Goal: Navigation & Orientation: Find specific page/section

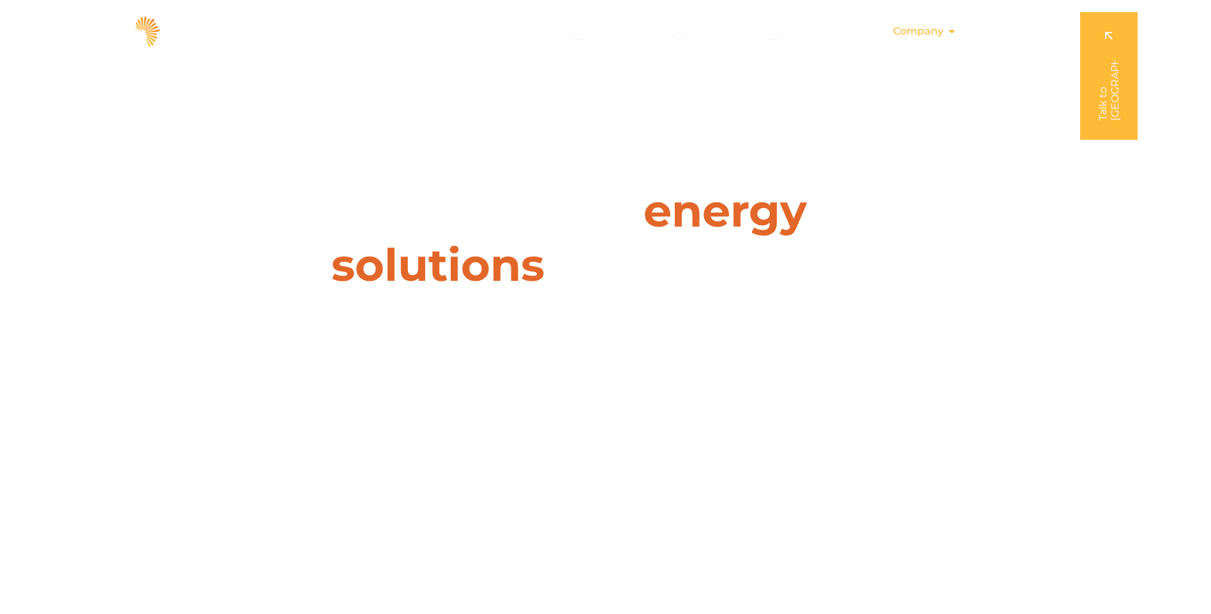
click at [921, 33] on span "Company" at bounding box center [918, 31] width 50 height 15
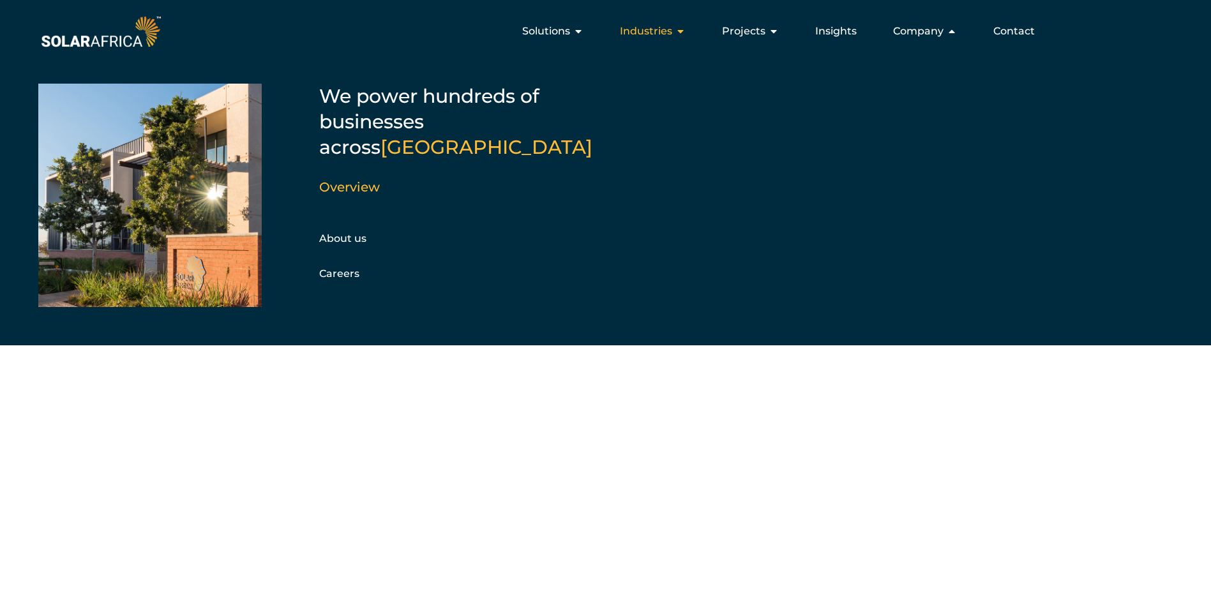
click at [678, 33] on icon "Menu" at bounding box center [680, 31] width 10 height 10
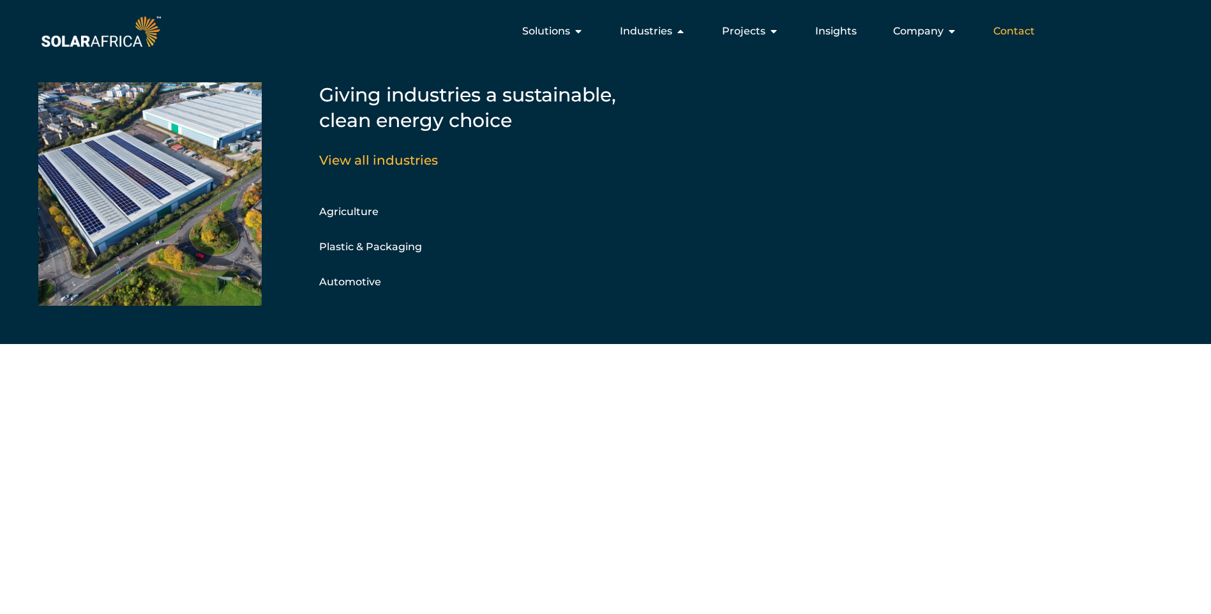
click at [1024, 31] on span "Contact" at bounding box center [1013, 31] width 41 height 15
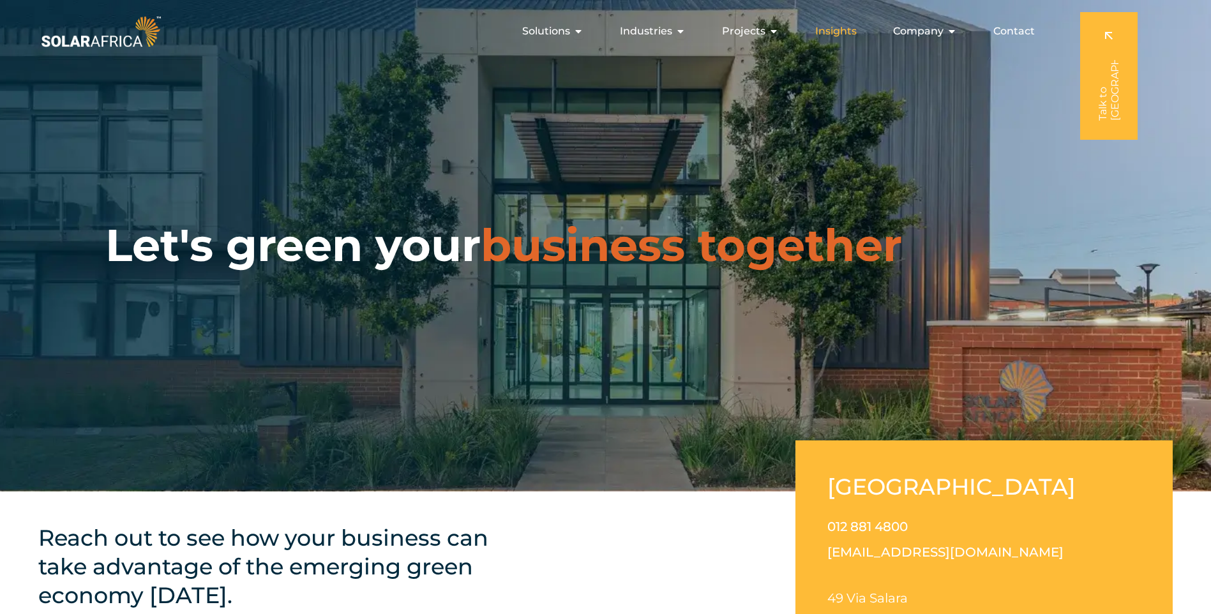
click at [849, 33] on span "Insights" at bounding box center [835, 31] width 41 height 15
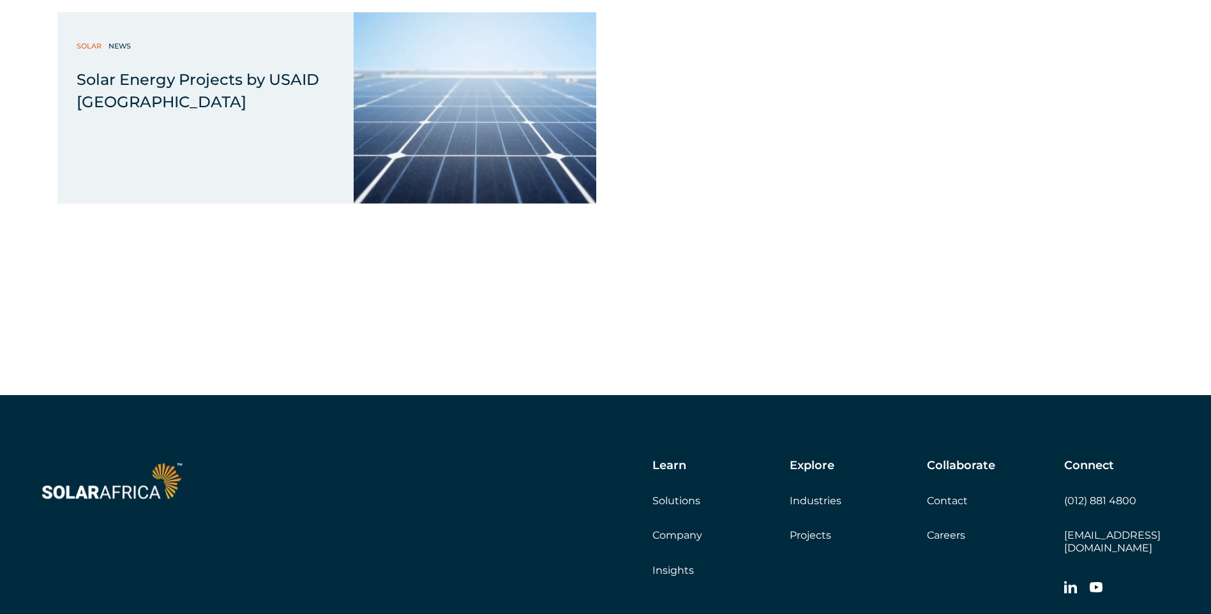
scroll to position [8517, 0]
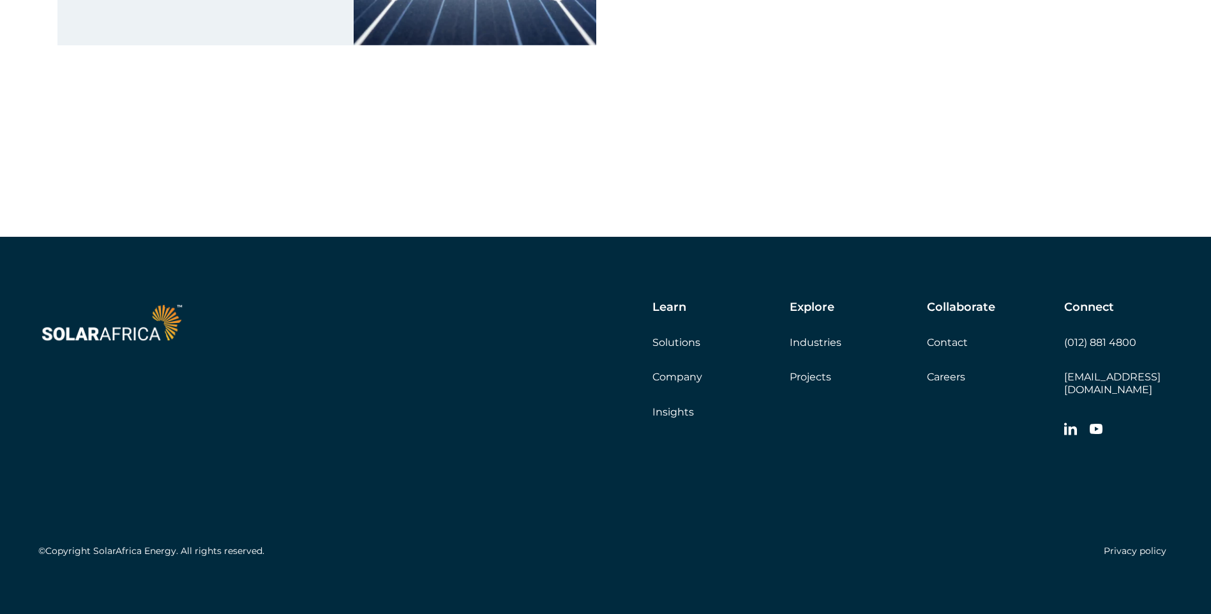
click at [944, 378] on link "Careers" at bounding box center [946, 377] width 38 height 12
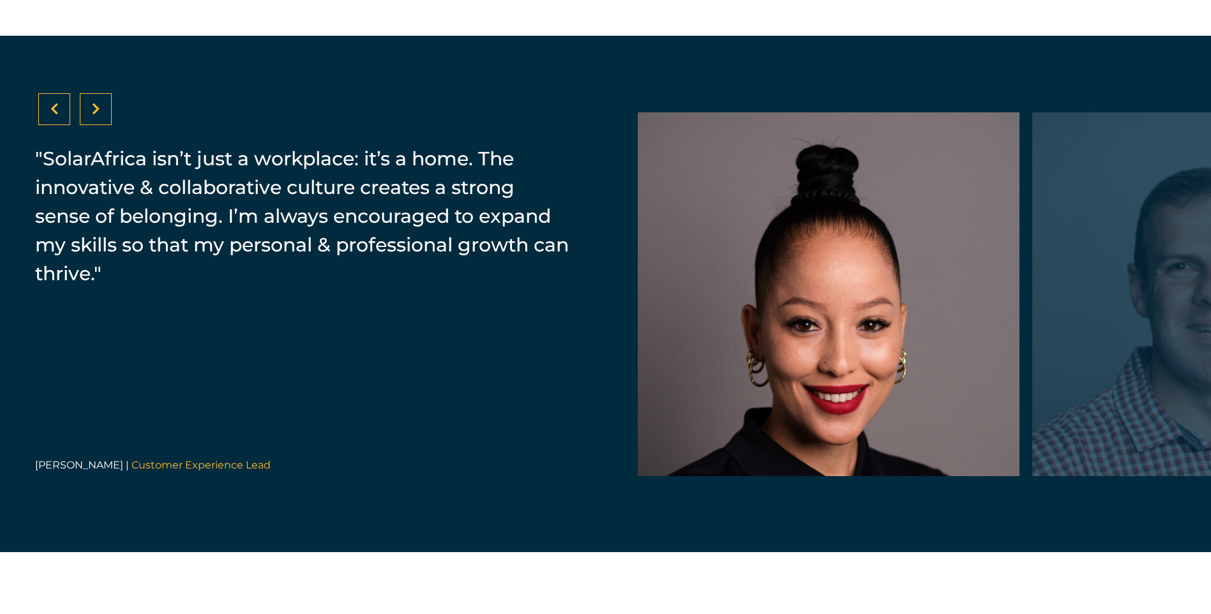
scroll to position [2022, 0]
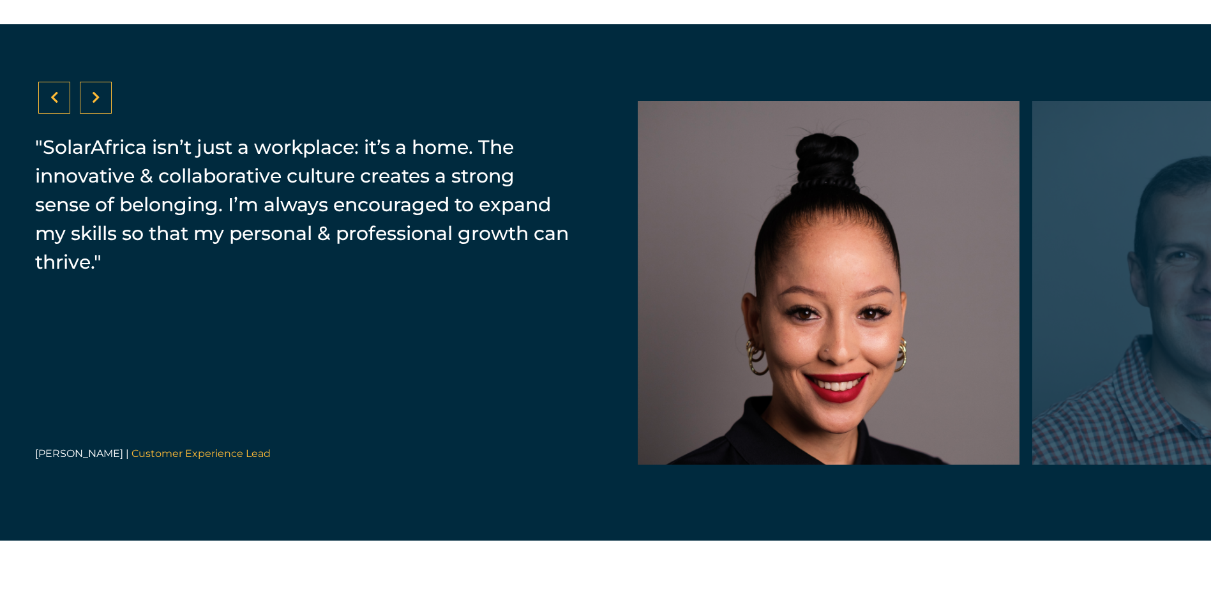
click at [88, 96] on div at bounding box center [96, 98] width 32 height 32
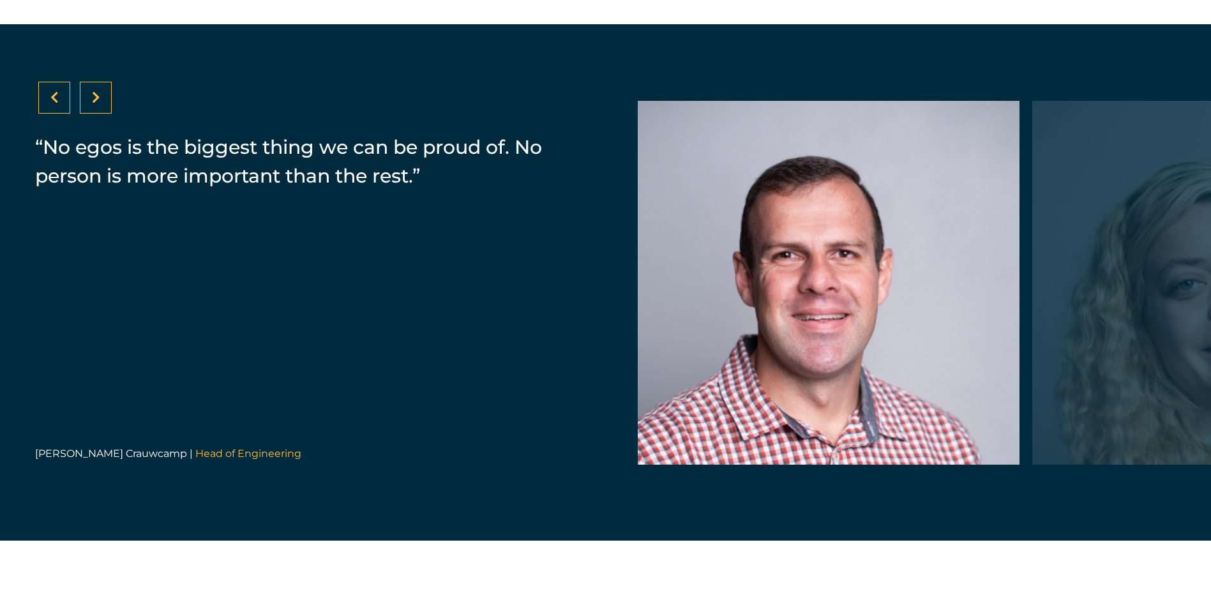
click at [88, 96] on div at bounding box center [96, 98] width 32 height 32
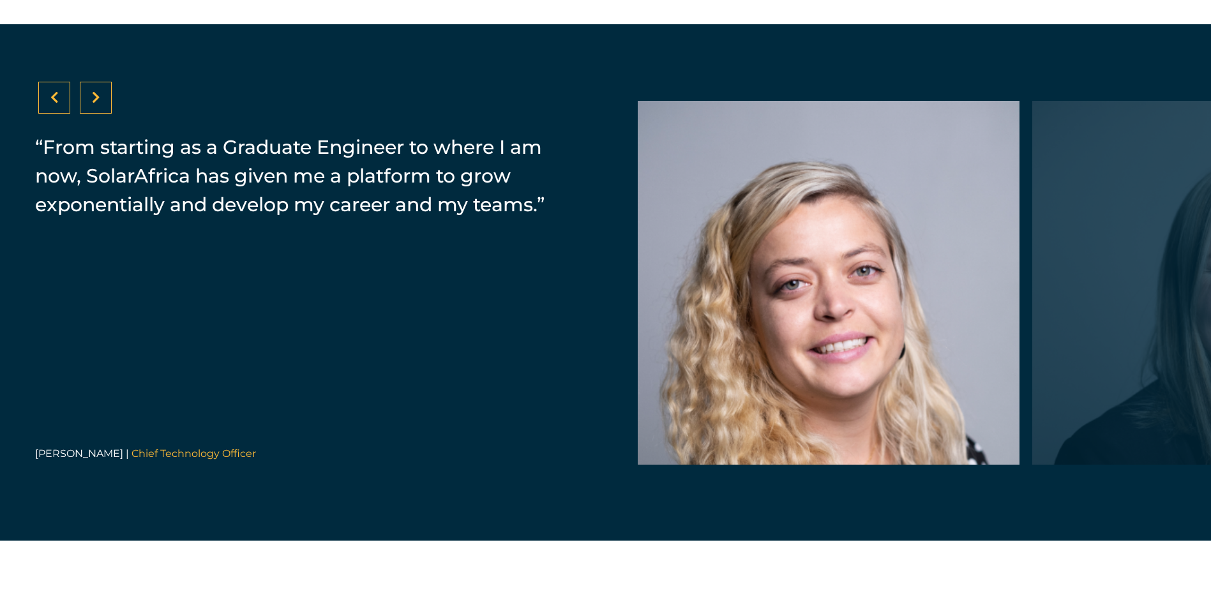
click at [88, 96] on div at bounding box center [96, 98] width 32 height 32
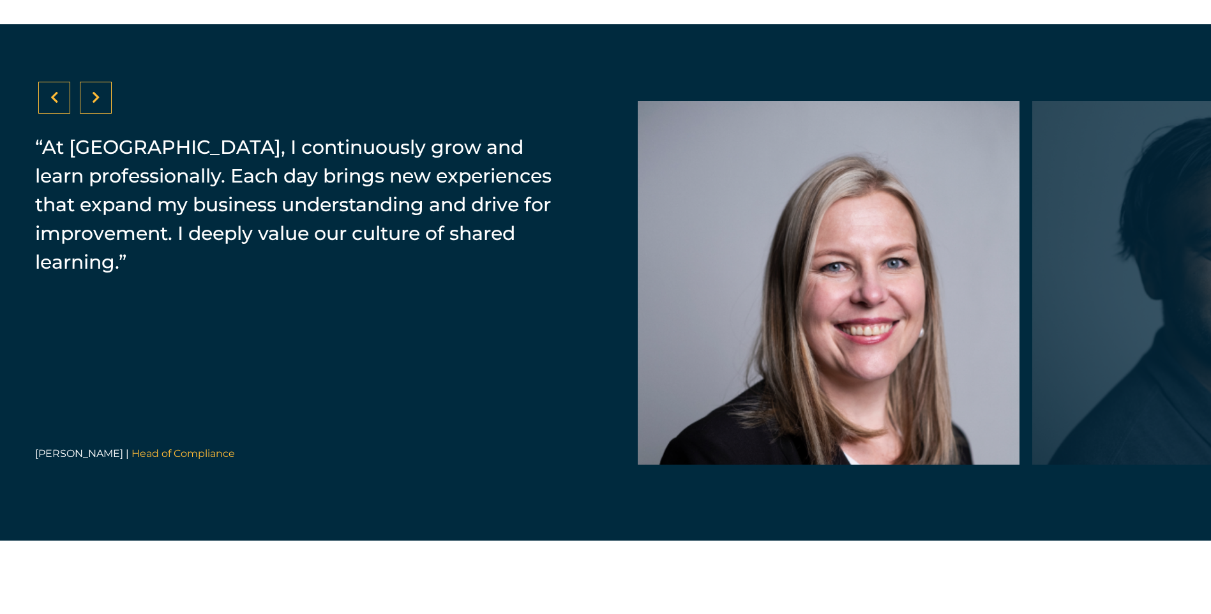
click at [88, 96] on div at bounding box center [96, 98] width 32 height 32
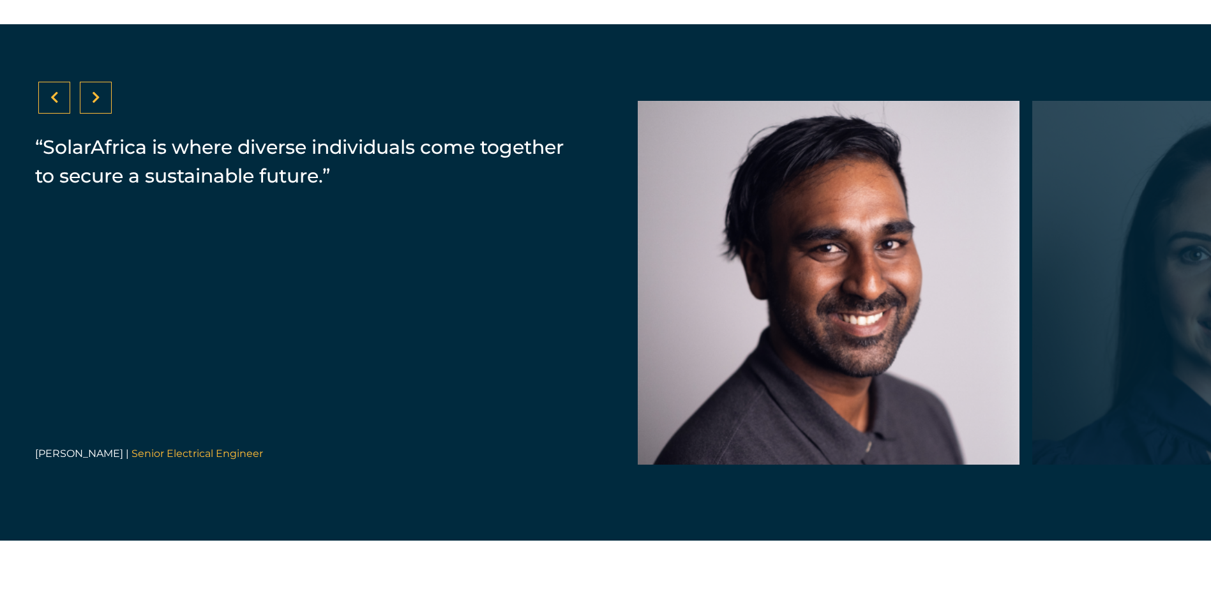
click at [88, 96] on div at bounding box center [96, 98] width 32 height 32
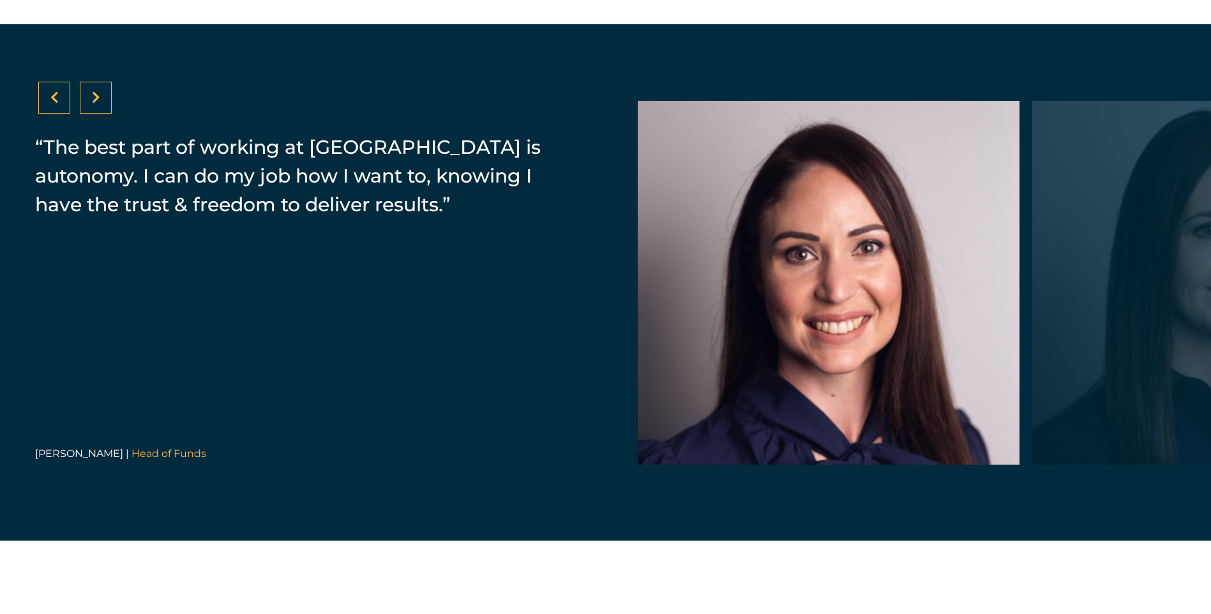
click at [88, 96] on div at bounding box center [96, 98] width 32 height 32
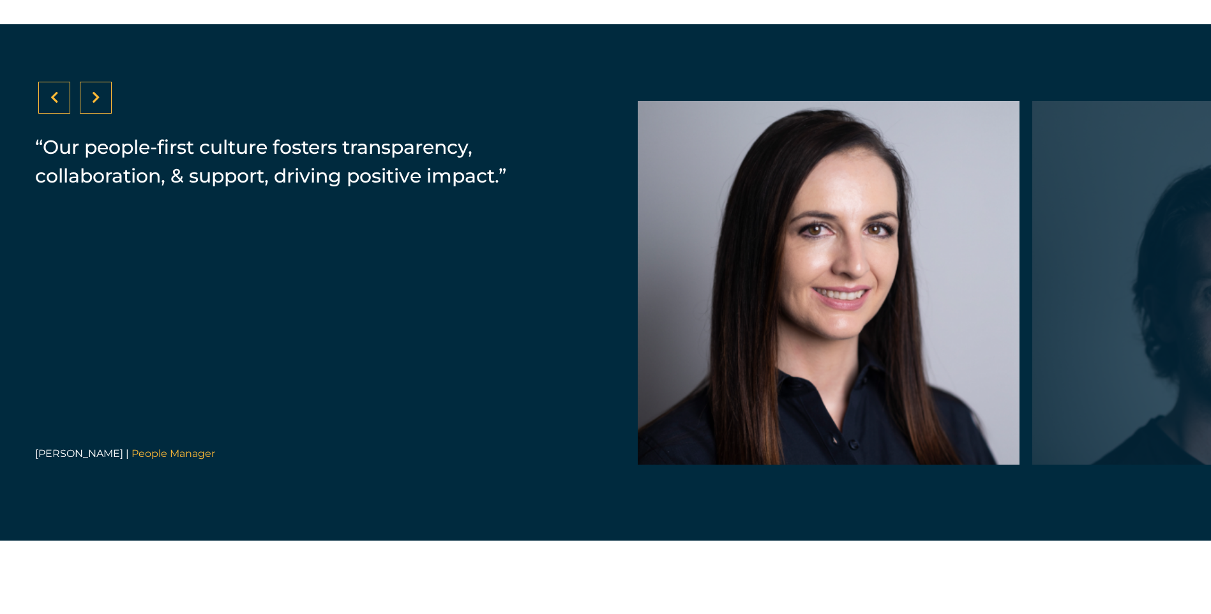
click at [88, 96] on div at bounding box center [96, 98] width 32 height 32
